Goal: Entertainment & Leisure: Browse casually

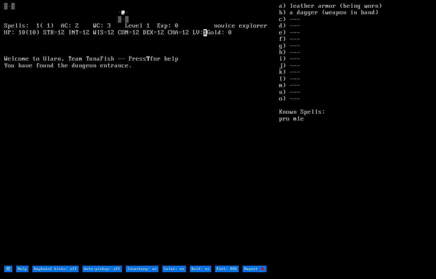
click at [231, 81] on larn "@ · ▒·▒ Spells: 1( 1) AC: 2 WC: 3 Level 1 Exp: 0 novice explorer HP: 10(10) STR…" at bounding box center [141, 134] width 275 height 262
